Goal: Task Accomplishment & Management: Use online tool/utility

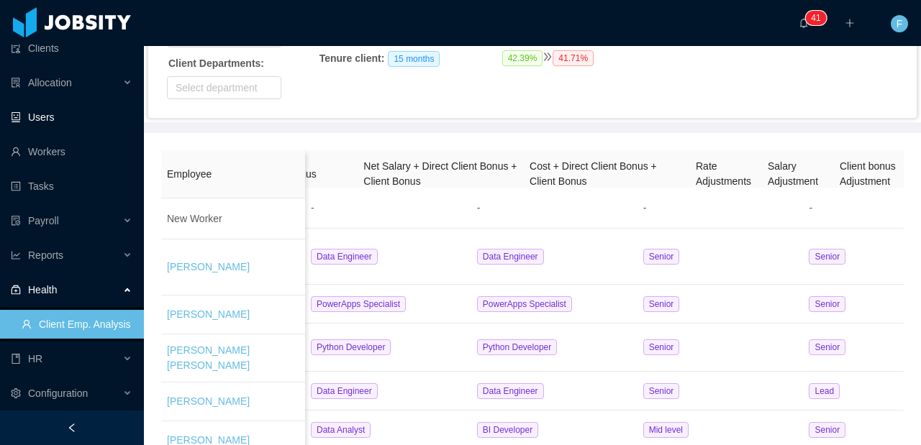
scroll to position [0, 1608]
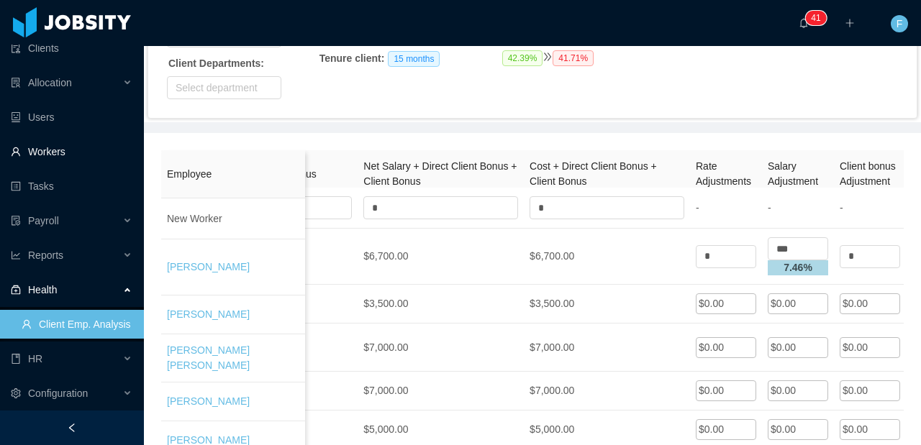
click at [54, 158] on link "Workers" at bounding box center [72, 151] width 122 height 29
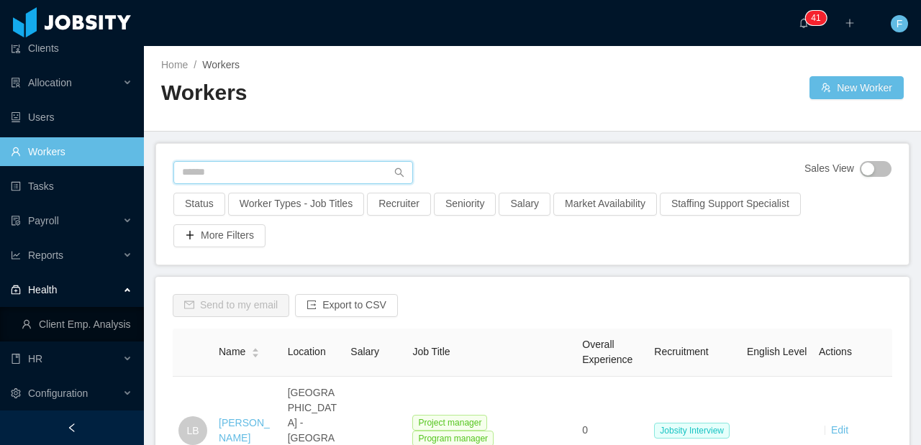
click at [253, 175] on input "text" at bounding box center [293, 172] width 240 height 23
type input "**********"
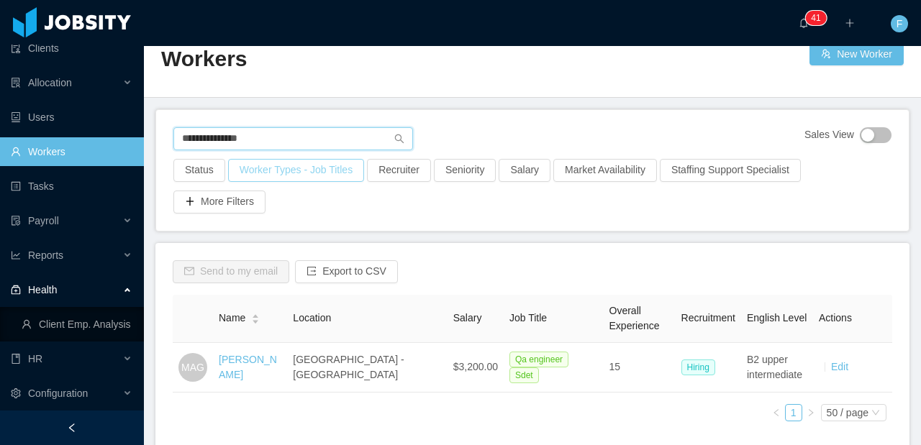
scroll to position [100, 0]
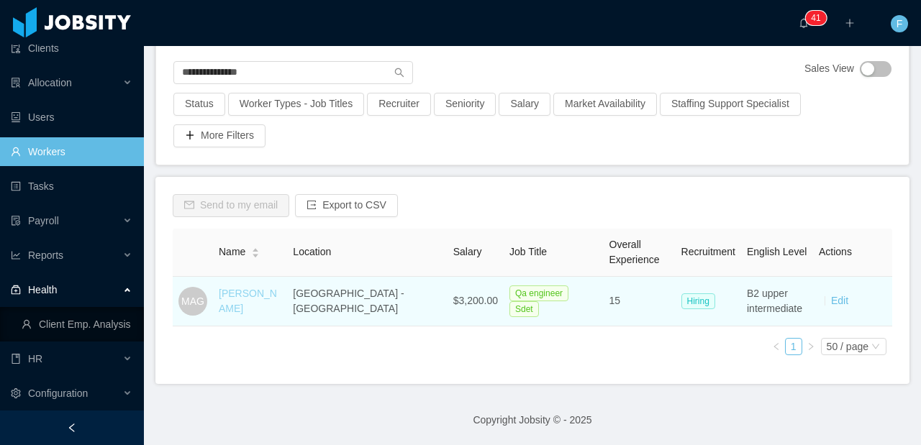
click at [248, 308] on link "[PERSON_NAME]" at bounding box center [248, 301] width 58 height 27
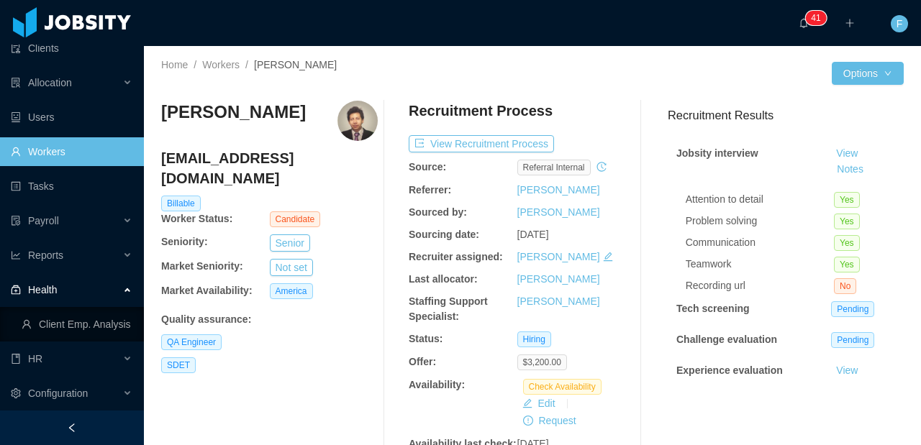
click at [353, 127] on img at bounding box center [357, 121] width 40 height 40
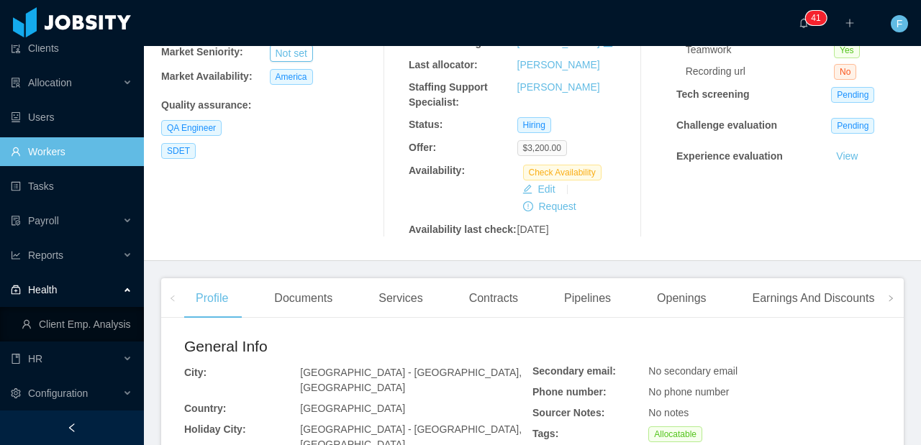
scroll to position [281, 0]
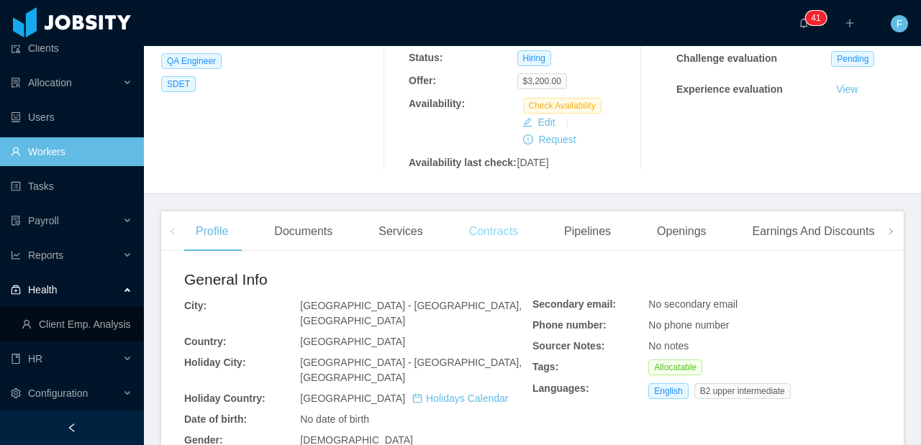
click at [508, 252] on div "Contracts" at bounding box center [494, 232] width 72 height 40
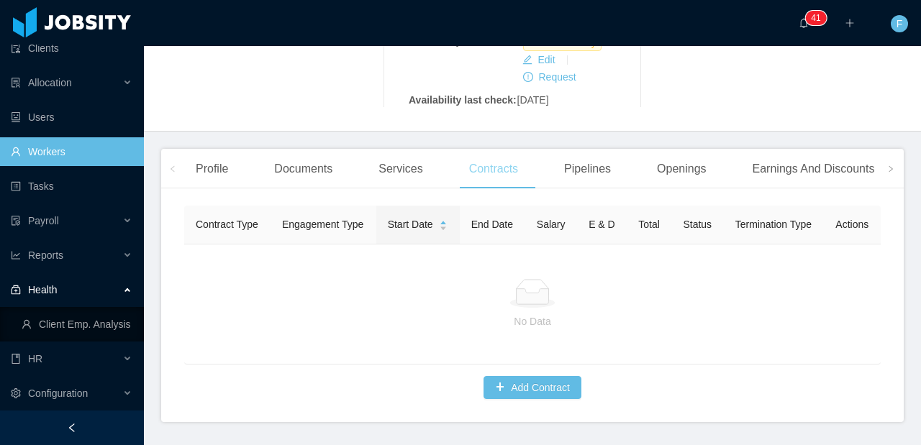
scroll to position [286, 0]
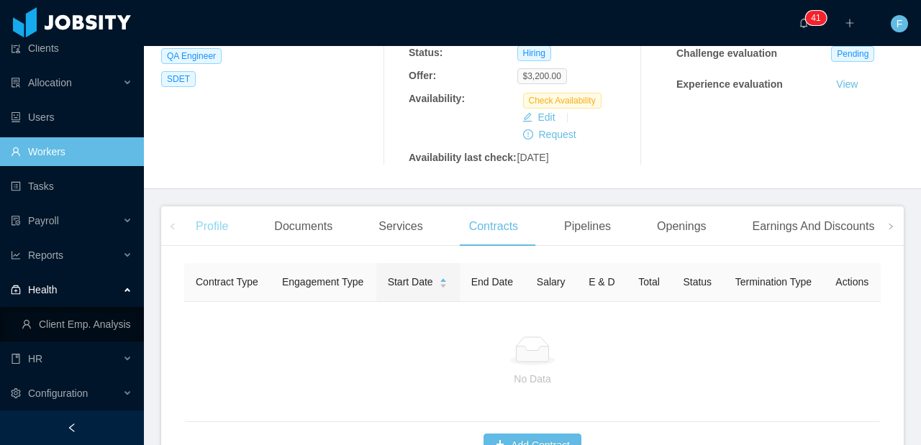
click at [199, 240] on div "Profile" at bounding box center [211, 226] width 55 height 40
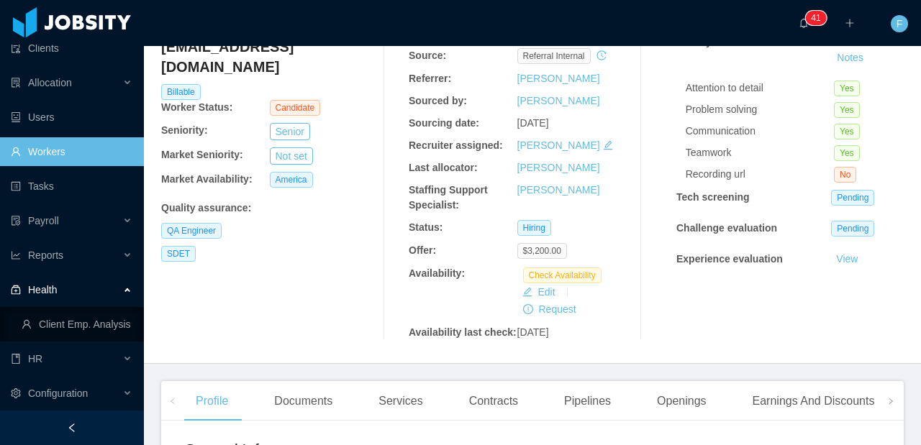
scroll to position [12, 0]
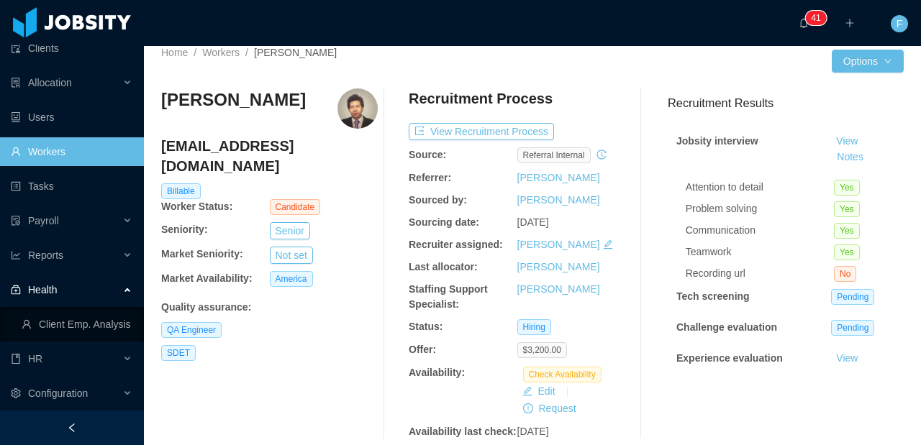
drag, startPoint x: 231, startPoint y: 127, endPoint x: 171, endPoint y: 99, distance: 66.6
click at [144, 99] on div "Home / Workers / Mauricio Aviles Gutierrez / Options Mauricio Aviles Gutierrez …" at bounding box center [532, 249] width 777 height 430
click at [172, 99] on h3 "[PERSON_NAME]" at bounding box center [233, 99] width 145 height 23
drag, startPoint x: 167, startPoint y: 94, endPoint x: 253, endPoint y: 122, distance: 90.6
click at [252, 112] on h3 "[PERSON_NAME]" at bounding box center [233, 99] width 145 height 23
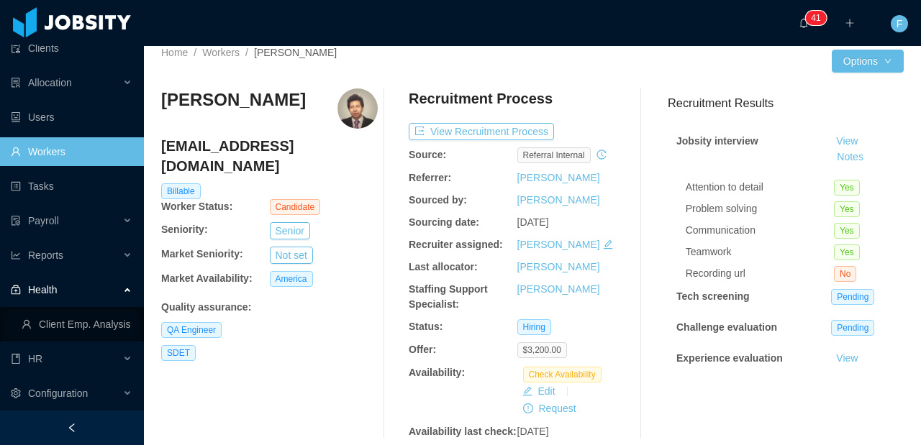
click at [253, 112] on h3 "[PERSON_NAME]" at bounding box center [233, 99] width 145 height 23
drag, startPoint x: 245, startPoint y: 124, endPoint x: 147, endPoint y: 96, distance: 101.3
click at [145, 97] on div "Home / Workers / Mauricio Aviles Gutierrez / Options Mauricio Aviles Gutierrez …" at bounding box center [532, 249] width 777 height 430
click at [170, 92] on h3 "[PERSON_NAME]" at bounding box center [233, 99] width 145 height 23
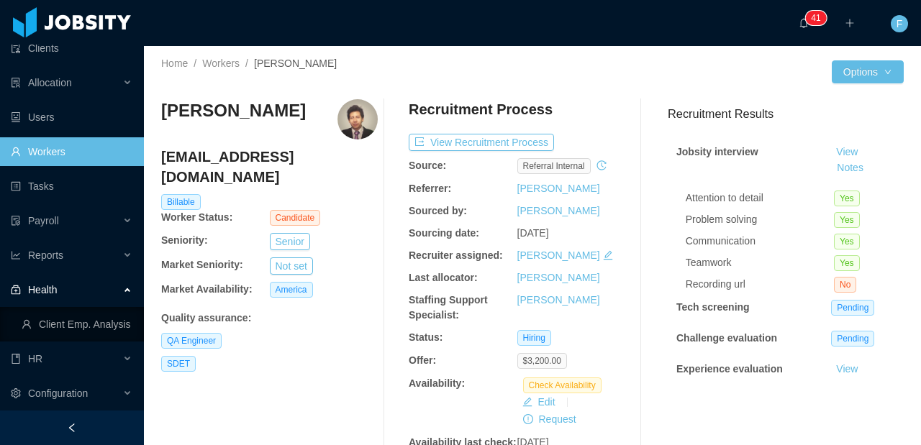
scroll to position [0, 0]
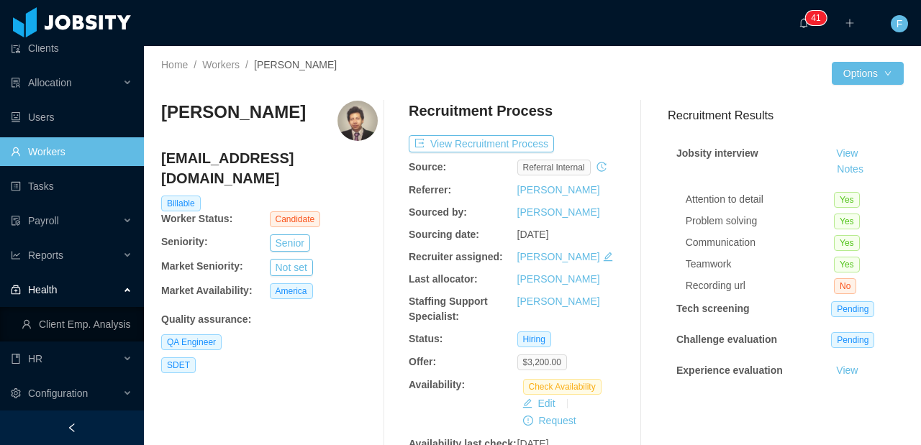
drag, startPoint x: 246, startPoint y: 146, endPoint x: 154, endPoint y: 119, distance: 96.1
click at [154, 119] on div "Home / Workers / Mauricio Aviles Gutierrez / Options Mauricio Aviles Gutierrez …" at bounding box center [532, 261] width 777 height 430
click at [154, 118] on div "Home / Workers / Mauricio Aviles Gutierrez / Options Mauricio Aviles Gutierrez …" at bounding box center [532, 261] width 777 height 430
drag, startPoint x: 240, startPoint y: 109, endPoint x: 171, endPoint y: 104, distance: 70.0
click at [171, 104] on h3 "[PERSON_NAME]" at bounding box center [233, 112] width 145 height 23
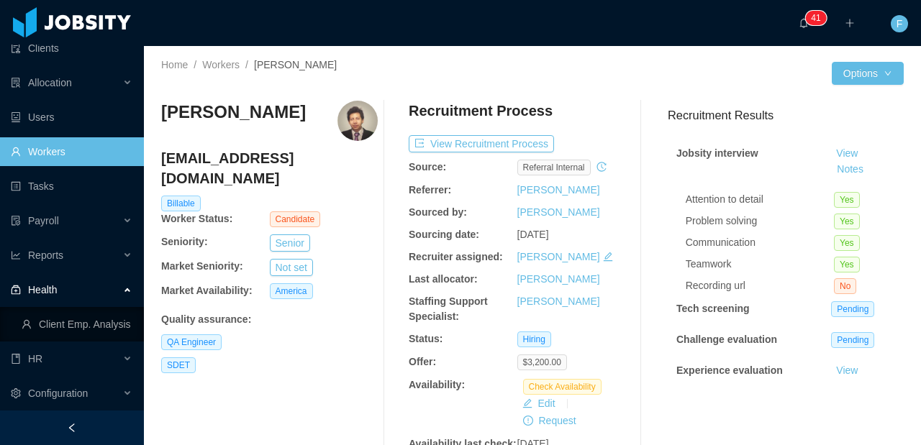
click at [171, 104] on h3 "[PERSON_NAME]" at bounding box center [233, 112] width 145 height 23
drag, startPoint x: 289, startPoint y: 113, endPoint x: 173, endPoint y: 100, distance: 117.3
click at [173, 100] on div "Mauricio Aviles Gutierrez mauri.tibo10@gmail.com Billable Worker Status: Candid…" at bounding box center [532, 276] width 743 height 374
click at [173, 101] on h3 "[PERSON_NAME]" at bounding box center [233, 112] width 145 height 23
click at [172, 106] on h3 "[PERSON_NAME]" at bounding box center [233, 112] width 145 height 23
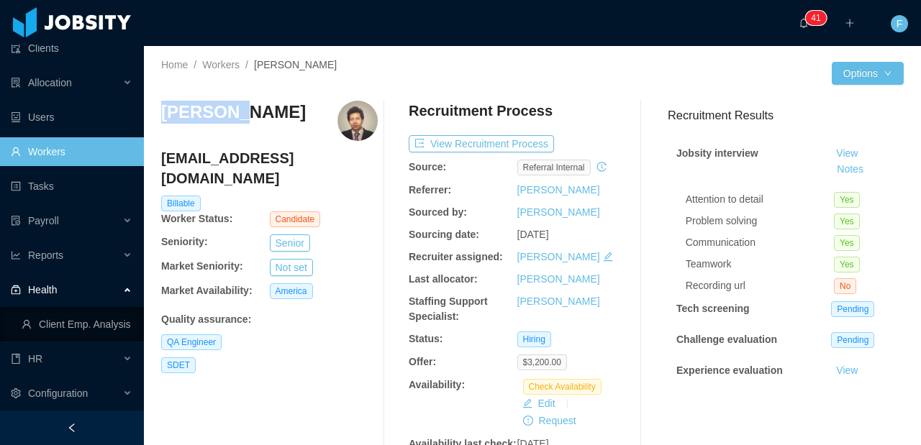
click at [172, 106] on h3 "[PERSON_NAME]" at bounding box center [233, 112] width 145 height 23
click at [265, 124] on h3 "[PERSON_NAME]" at bounding box center [233, 112] width 145 height 23
drag, startPoint x: 258, startPoint y: 140, endPoint x: 166, endPoint y: 117, distance: 94.9
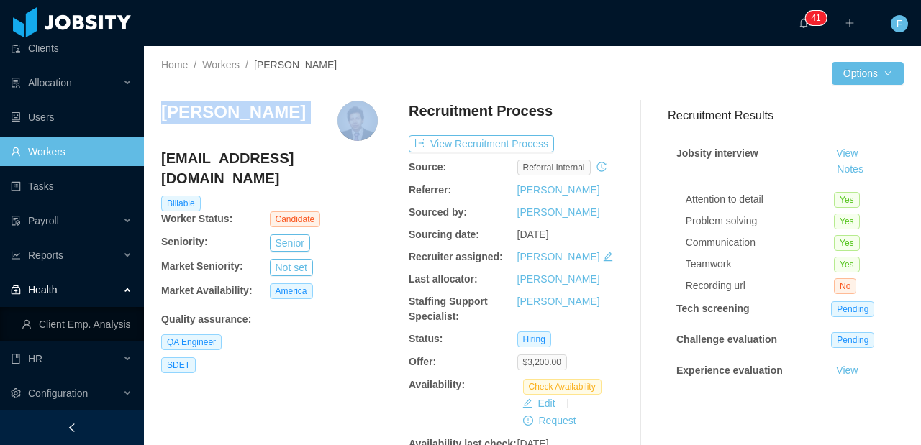
click at [166, 117] on h3 "[PERSON_NAME]" at bounding box center [233, 112] width 145 height 23
click at [209, 123] on h3 "[PERSON_NAME]" at bounding box center [233, 112] width 145 height 23
drag, startPoint x: 282, startPoint y: 129, endPoint x: 169, endPoint y: 114, distance: 113.9
click at [169, 114] on h3 "[PERSON_NAME]" at bounding box center [233, 112] width 145 height 23
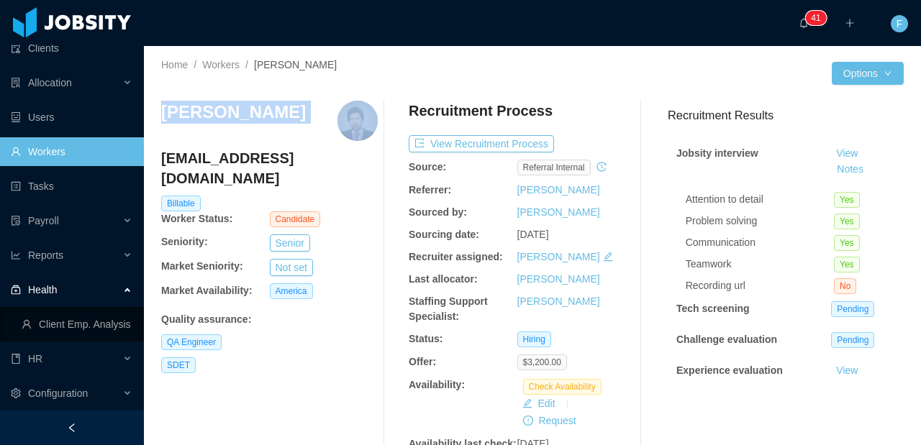
drag, startPoint x: 164, startPoint y: 112, endPoint x: 219, endPoint y: 125, distance: 56.9
click at [219, 124] on h3 "[PERSON_NAME]" at bounding box center [233, 112] width 145 height 23
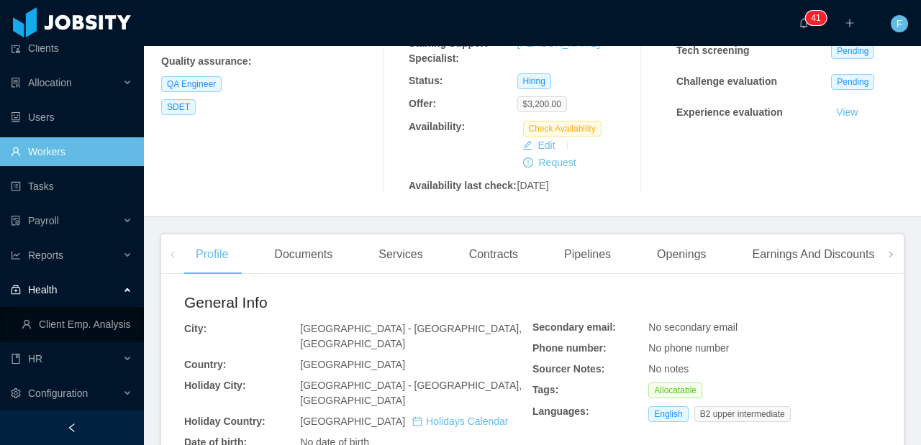
scroll to position [259, 0]
click at [297, 271] on div "Documents" at bounding box center [303, 254] width 81 height 40
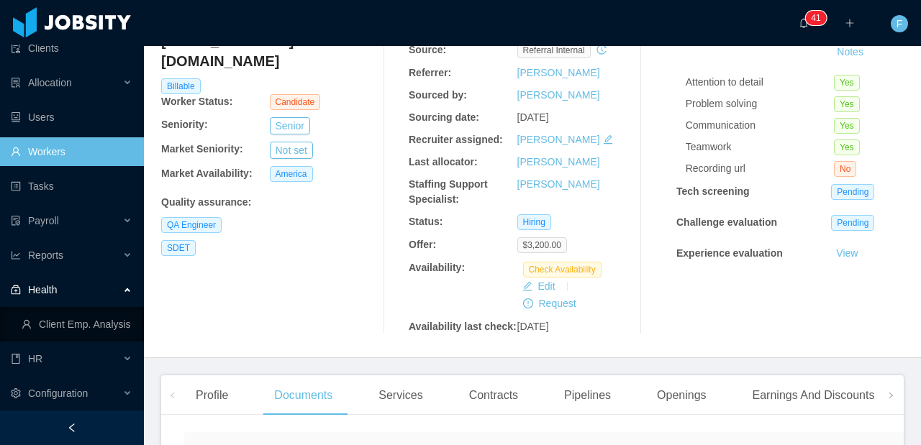
scroll to position [299, 0]
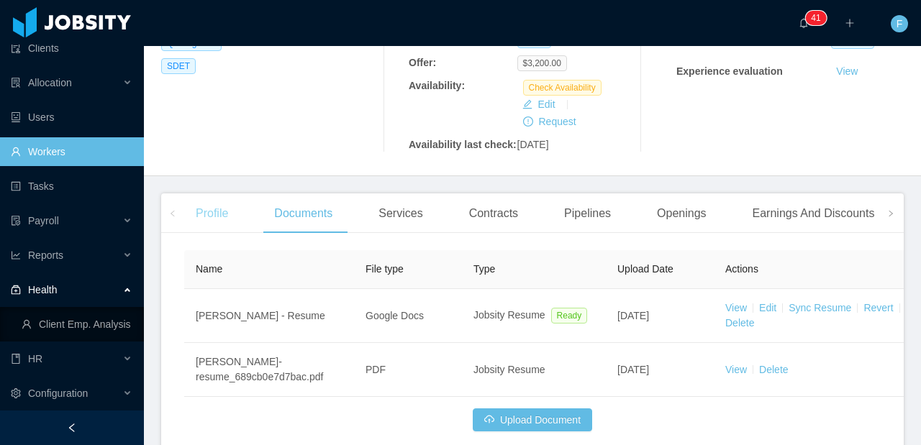
click at [229, 224] on div "Profile" at bounding box center [211, 214] width 55 height 40
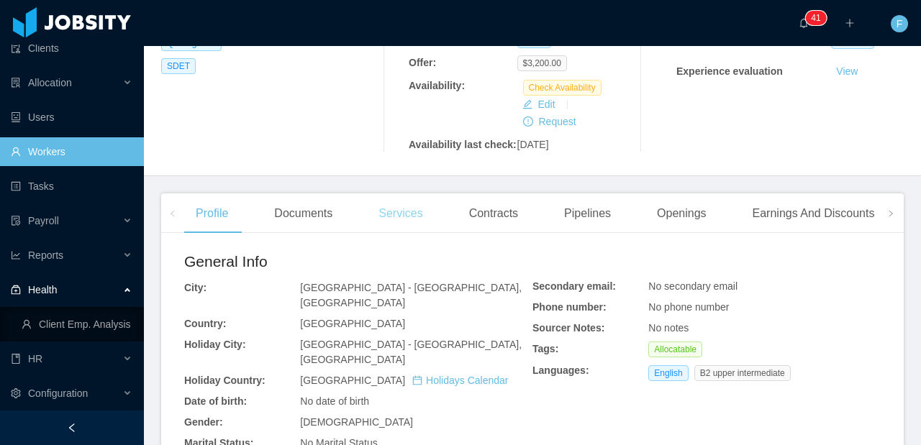
scroll to position [423, 0]
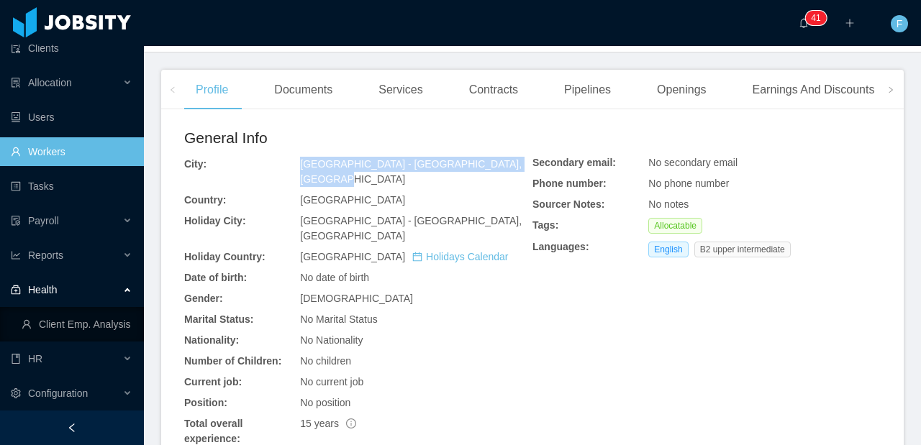
drag, startPoint x: 331, startPoint y: 197, endPoint x: 282, endPoint y: 184, distance: 50.6
click at [282, 184] on div "General Info City: Buenos Aires - Buenos Aires, Ciudad Autónoma de Country: Arg…" at bounding box center [358, 305] width 348 height 356
click at [284, 172] on div "City:" at bounding box center [242, 164] width 116 height 15
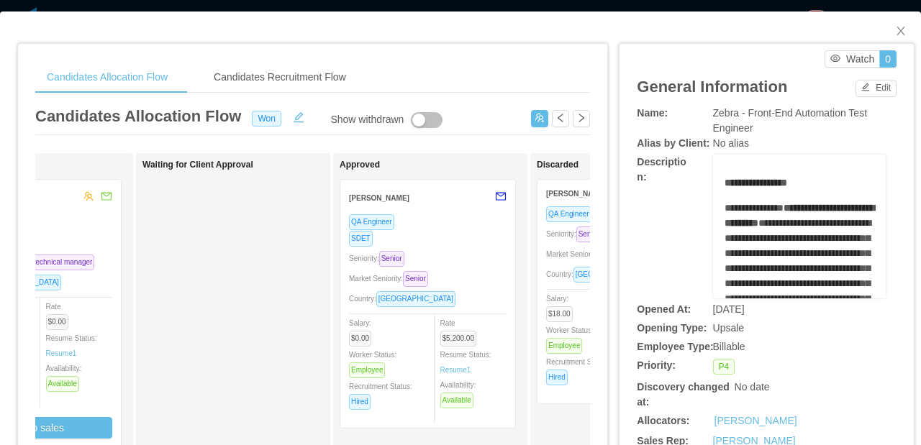
scroll to position [0, 506]
click at [491, 269] on div "QA Engineer SDET Seniority: Senior Market Seniority: Senior Country: [GEOGRAPHI…" at bounding box center [426, 317] width 158 height 206
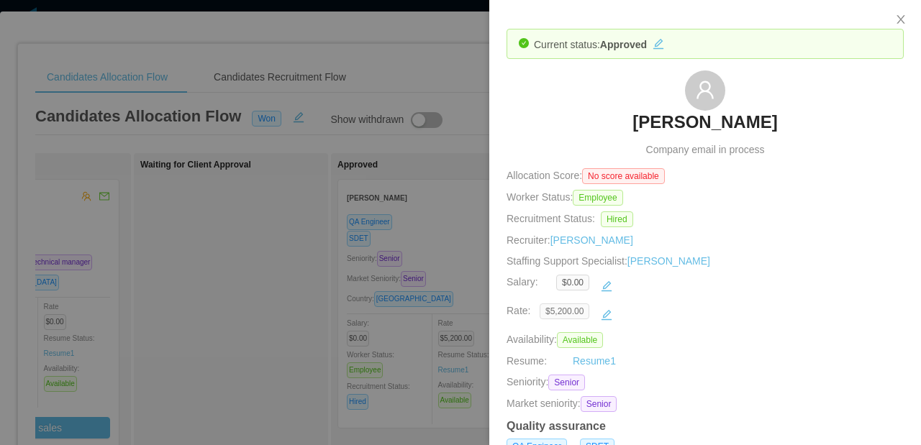
click at [571, 312] on span "$5,200.00" at bounding box center [565, 312] width 50 height 16
click at [571, 317] on span "$5,200.00" at bounding box center [565, 312] width 50 height 16
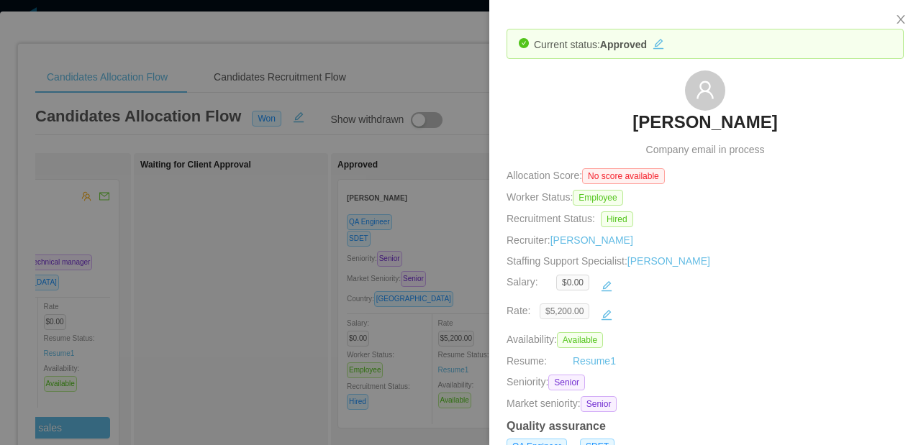
click at [571, 312] on span "$5,200.00" at bounding box center [565, 312] width 50 height 16
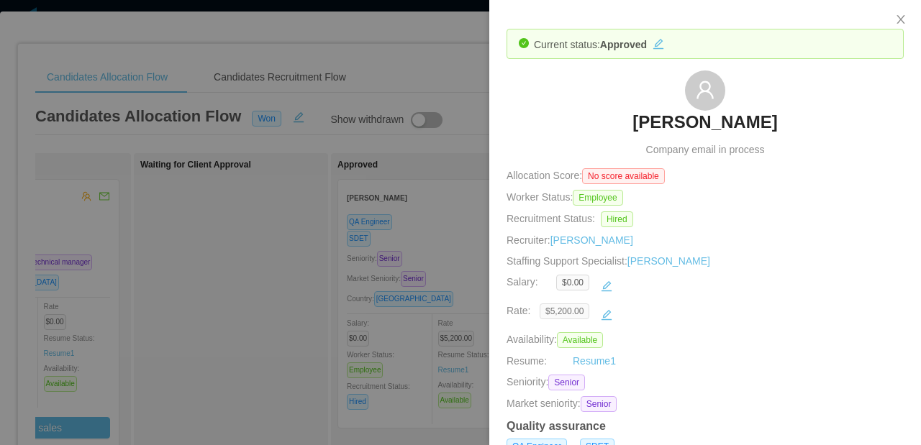
click at [578, 308] on span "$5,200.00" at bounding box center [565, 312] width 50 height 16
click at [613, 313] on button "button" at bounding box center [606, 315] width 23 height 23
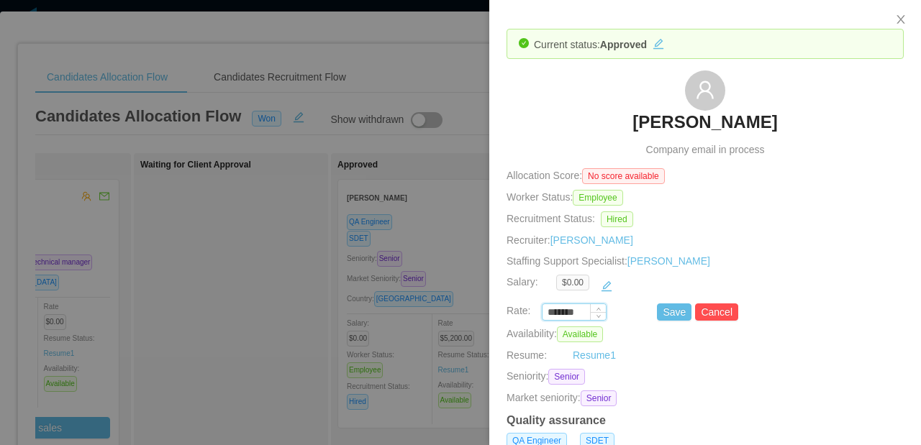
drag, startPoint x: 576, startPoint y: 312, endPoint x: 553, endPoint y: 312, distance: 22.3
click at [553, 312] on input "*******" at bounding box center [573, 313] width 63 height 16
type input "*******"
click at [613, 288] on button "button" at bounding box center [606, 286] width 23 height 23
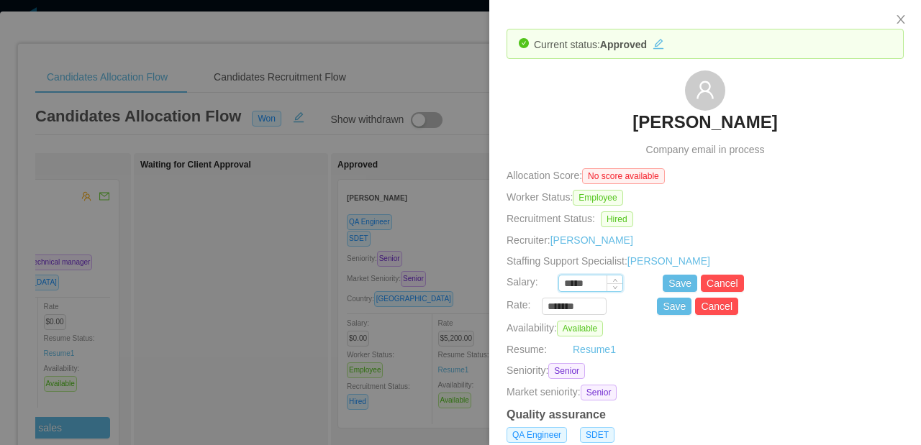
click at [595, 283] on input "*****" at bounding box center [590, 284] width 63 height 16
drag, startPoint x: 595, startPoint y: 283, endPoint x: 547, endPoint y: 279, distance: 48.4
click at [547, 278] on div "***** Save Cancel" at bounding box center [671, 283] width 397 height 17
type input "*******"
click at [665, 288] on button "Save" at bounding box center [680, 283] width 35 height 17
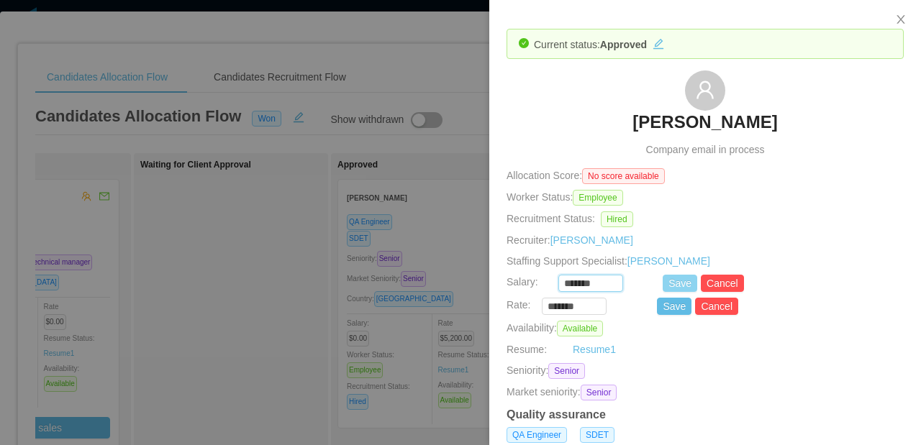
type input "*******"
type input "*****"
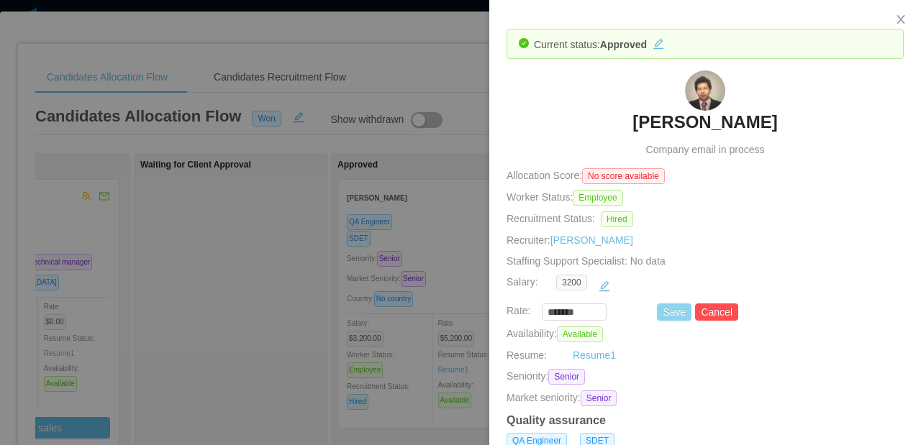
click at [676, 312] on button "Save" at bounding box center [674, 312] width 35 height 17
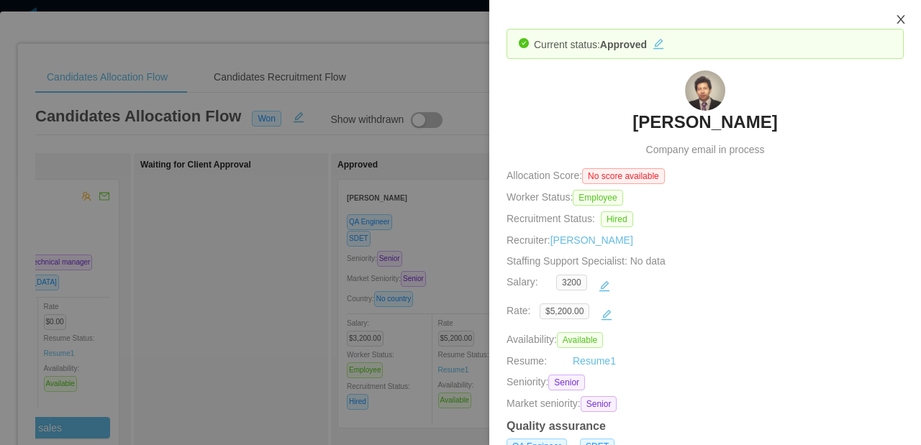
click at [900, 24] on icon "icon: close" at bounding box center [901, 20] width 12 height 12
